Goal: Browse casually

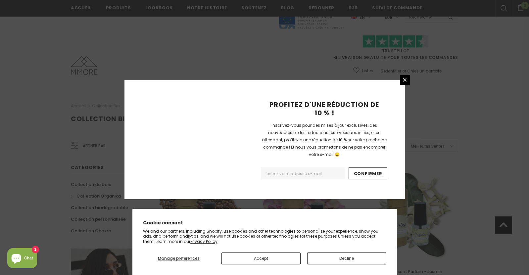
scroll to position [419, 0]
